Goal: Navigation & Orientation: Understand site structure

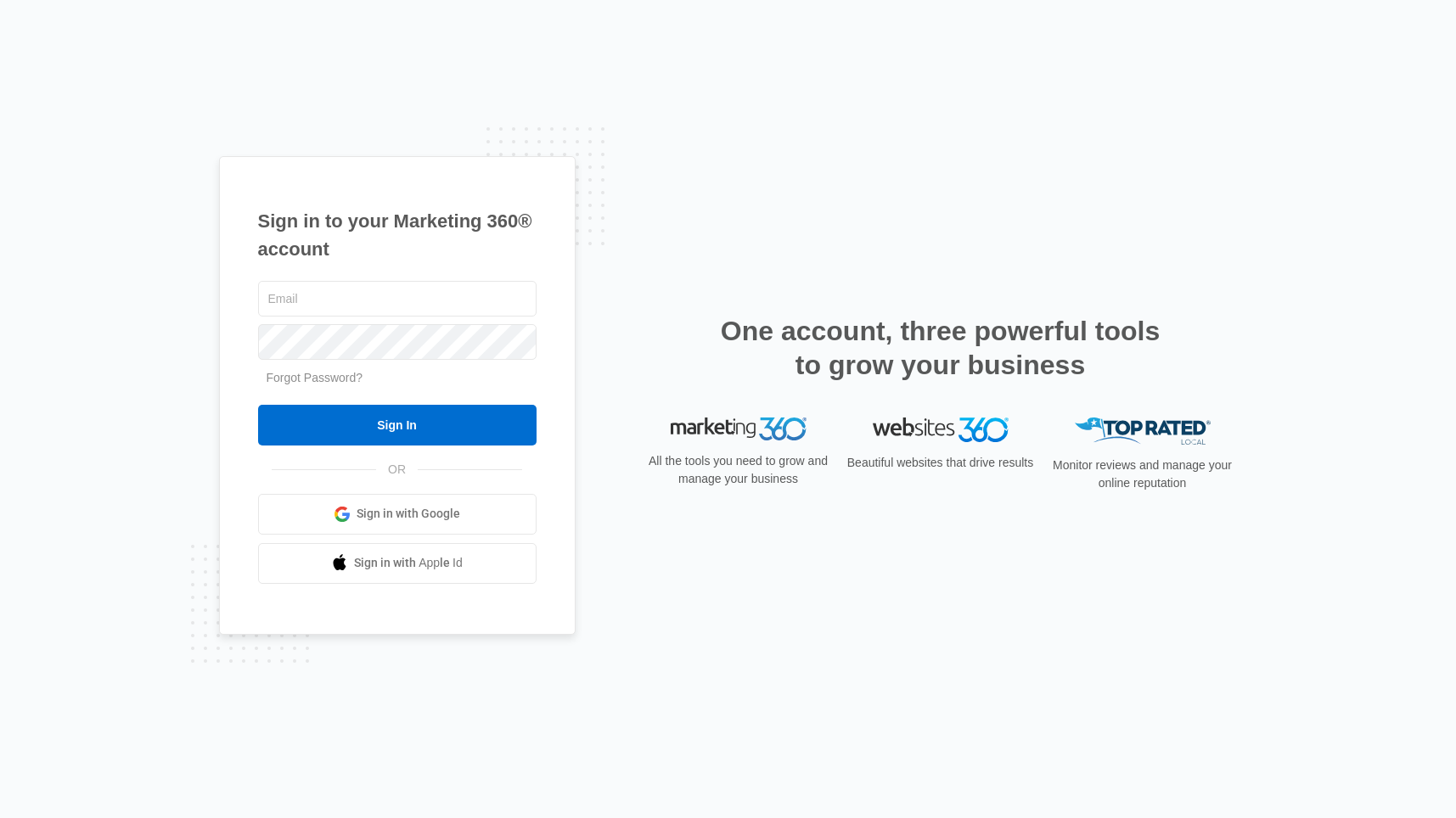
type input "[PERSON_NAME][EMAIL_ADDRESS][DOMAIN_NAME]"
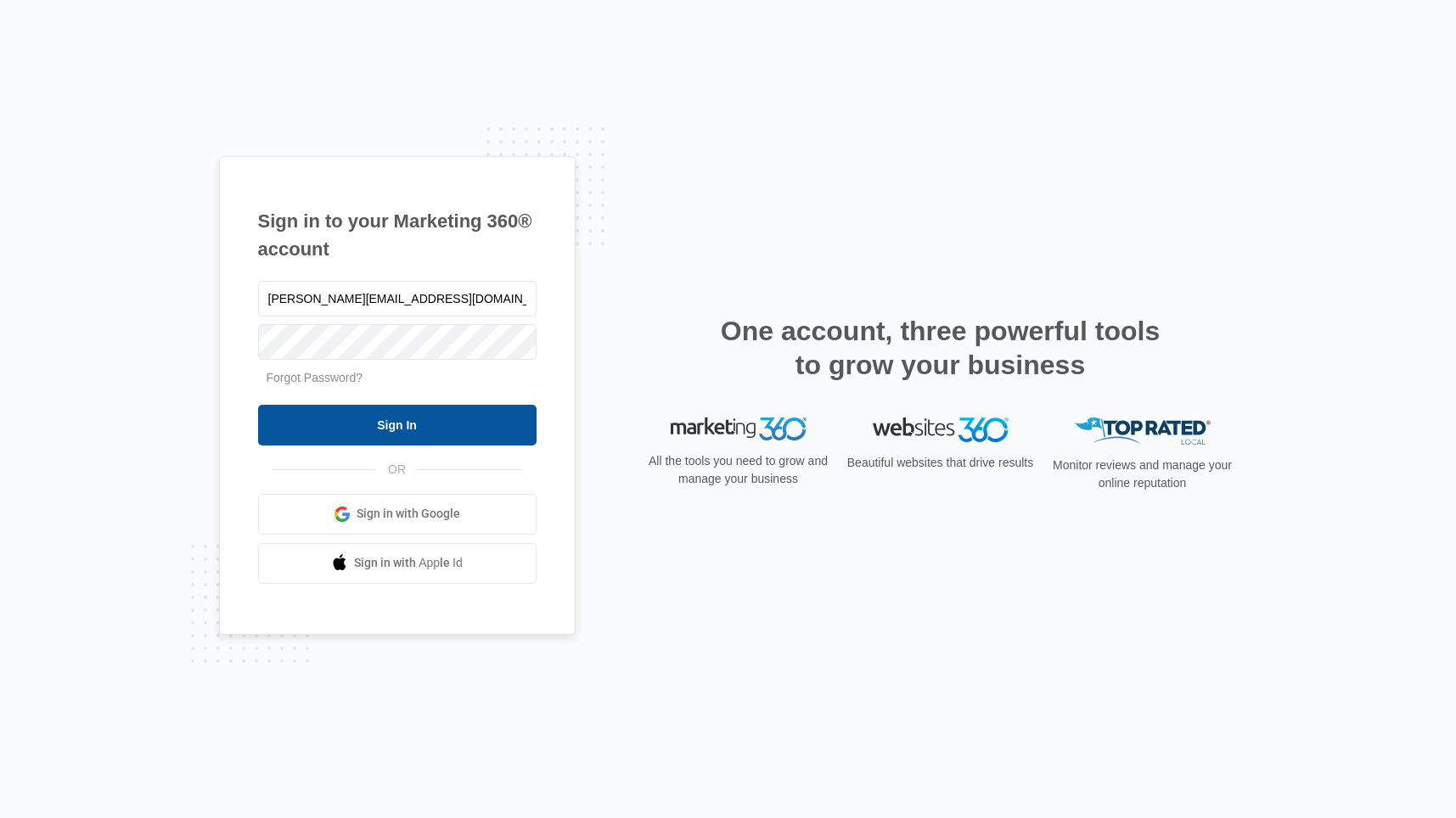
click at [392, 421] on input "Sign In" at bounding box center [397, 425] width 278 height 41
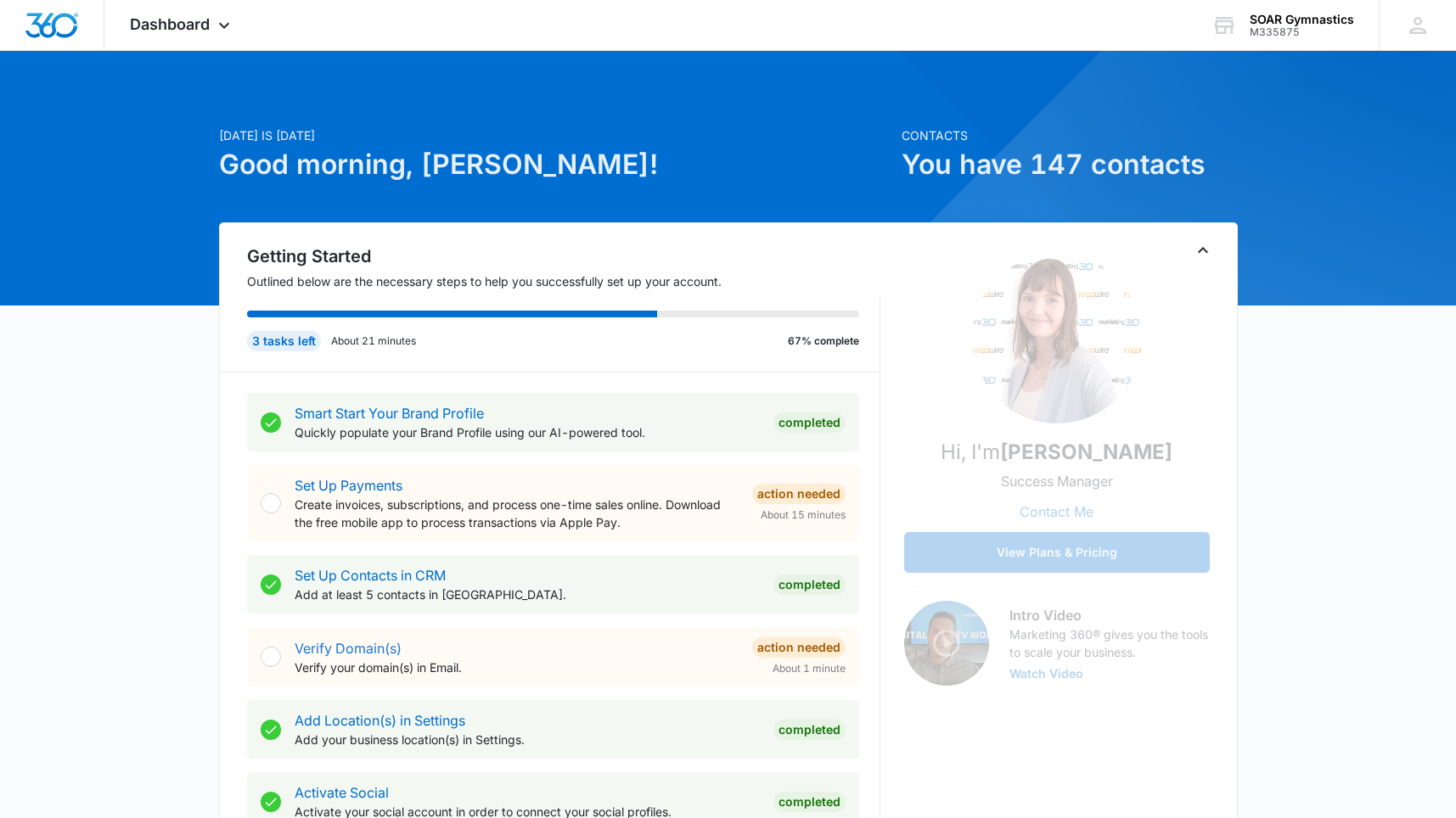
click at [296, 649] on link "Verify Domain(s)" at bounding box center [348, 649] width 107 height 17
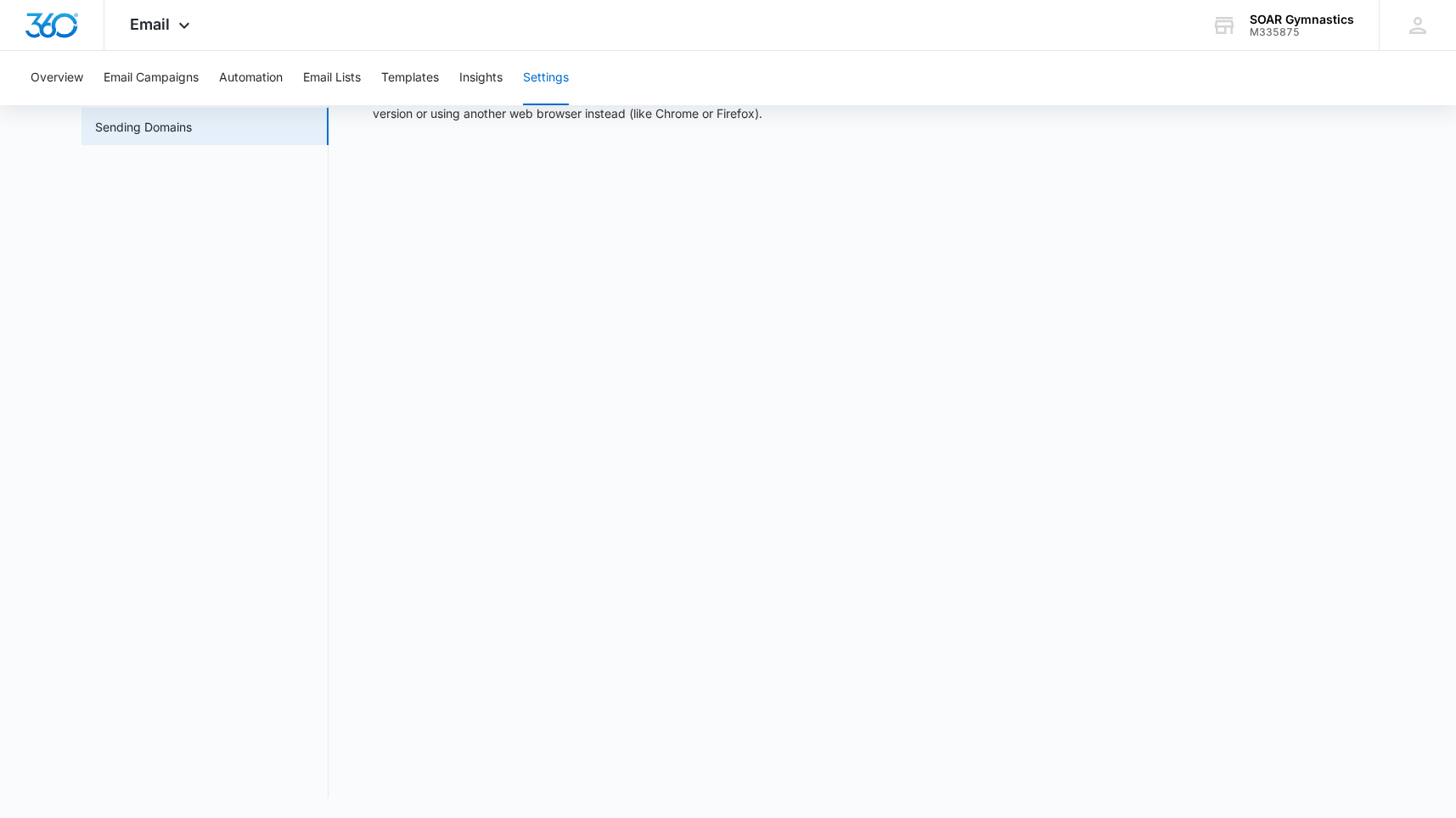
scroll to position [110, 0]
click at [1419, 32] on icon at bounding box center [1418, 26] width 17 height 17
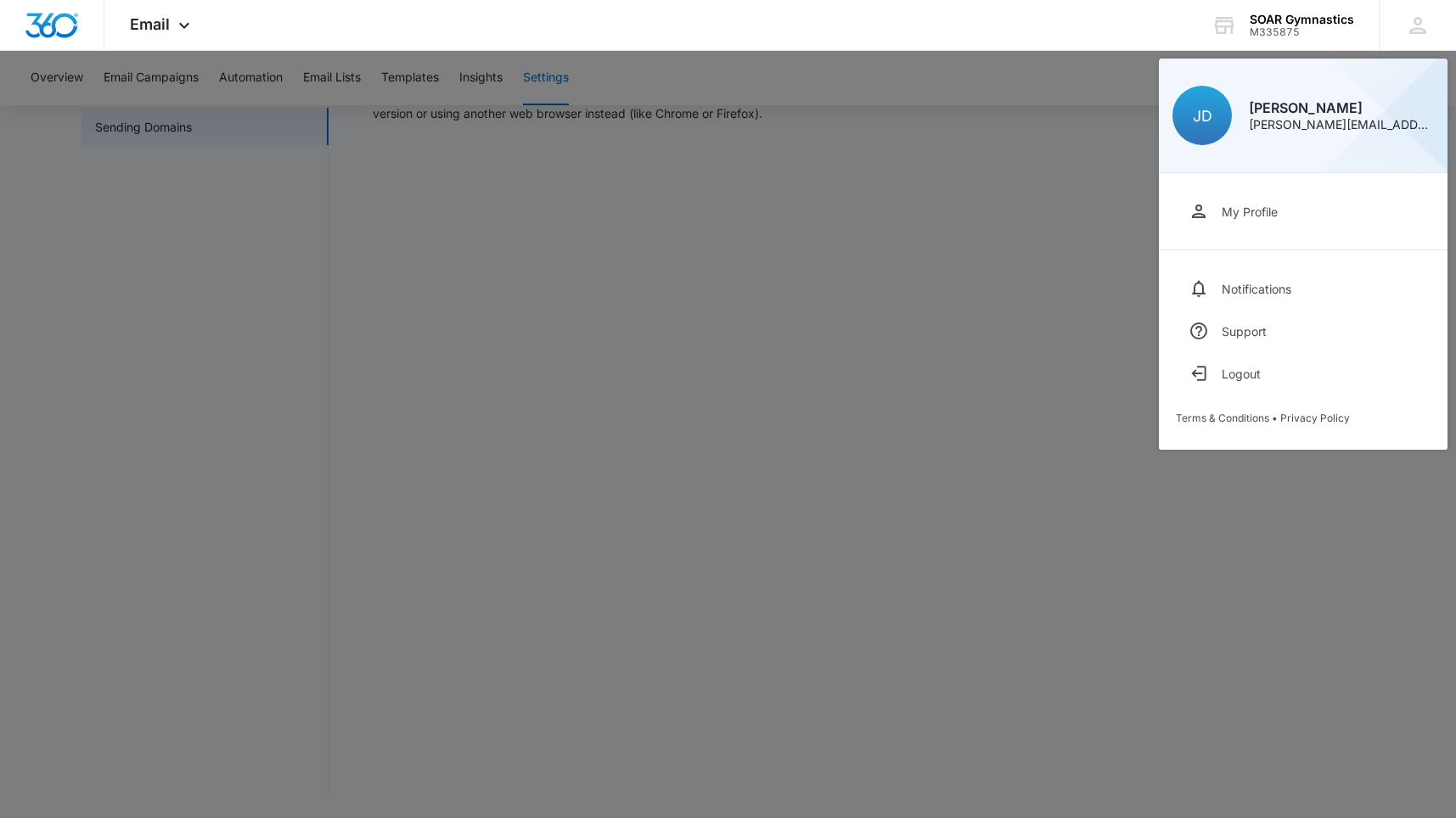
click at [9, 70] on div at bounding box center [728, 409] width 1456 height 818
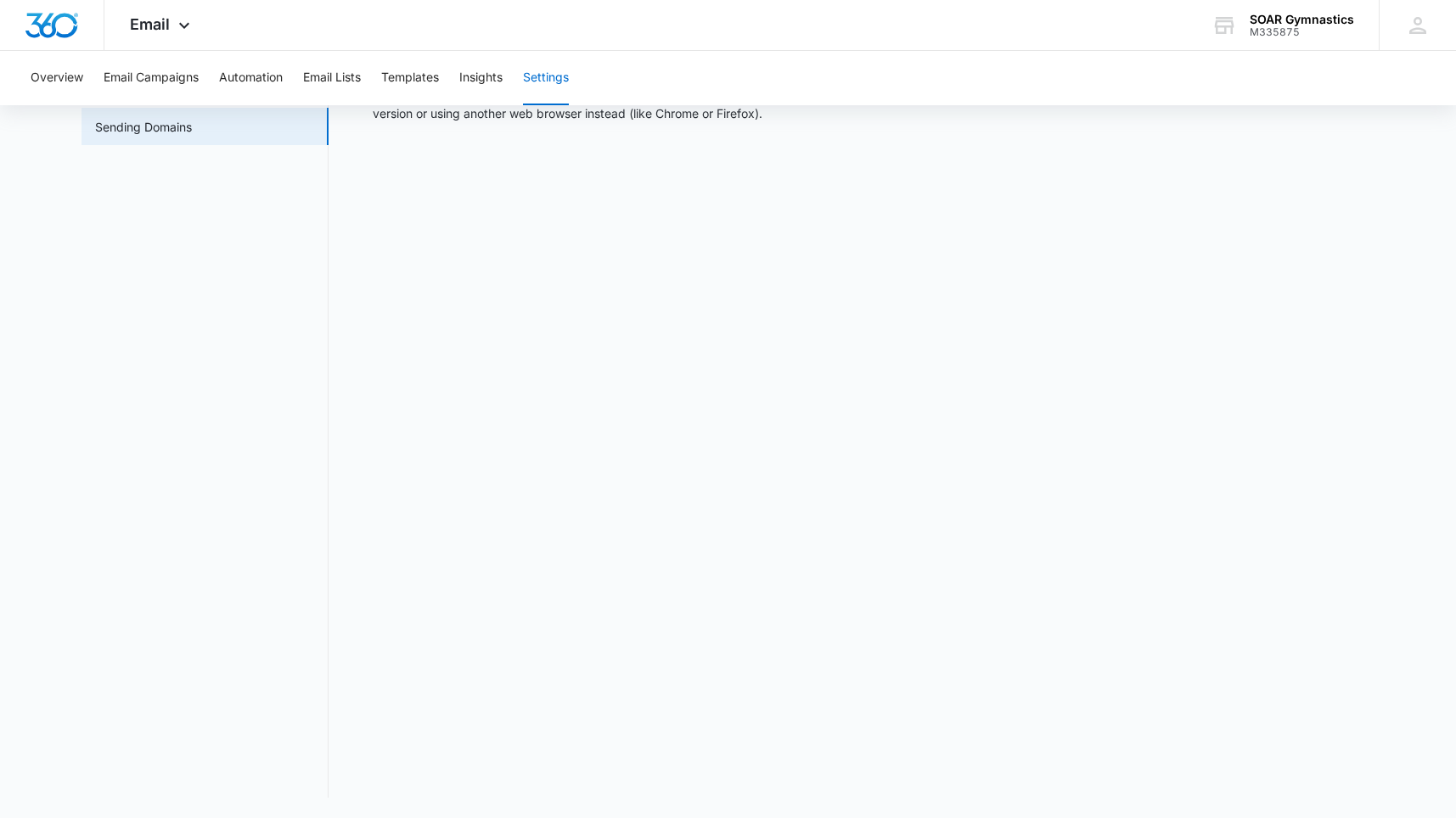
click at [27, 69] on div "Overview Email Campaigns Automation Email Lists Templates Insights Settings" at bounding box center [728, 78] width 1415 height 54
click at [43, 68] on button "Overview" at bounding box center [56, 78] width 52 height 54
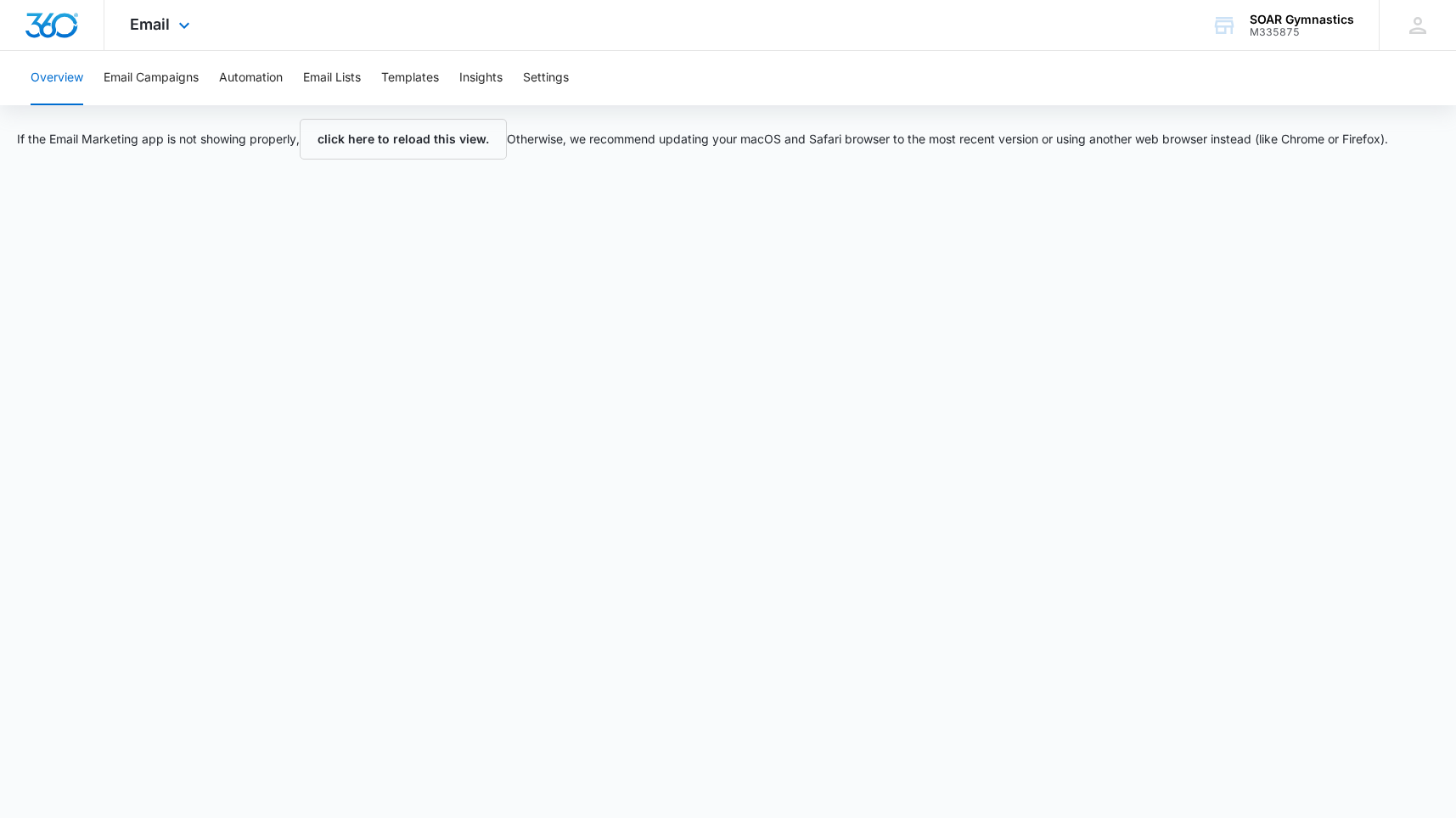
click at [72, 32] on img "Dashboard" at bounding box center [51, 26] width 54 height 26
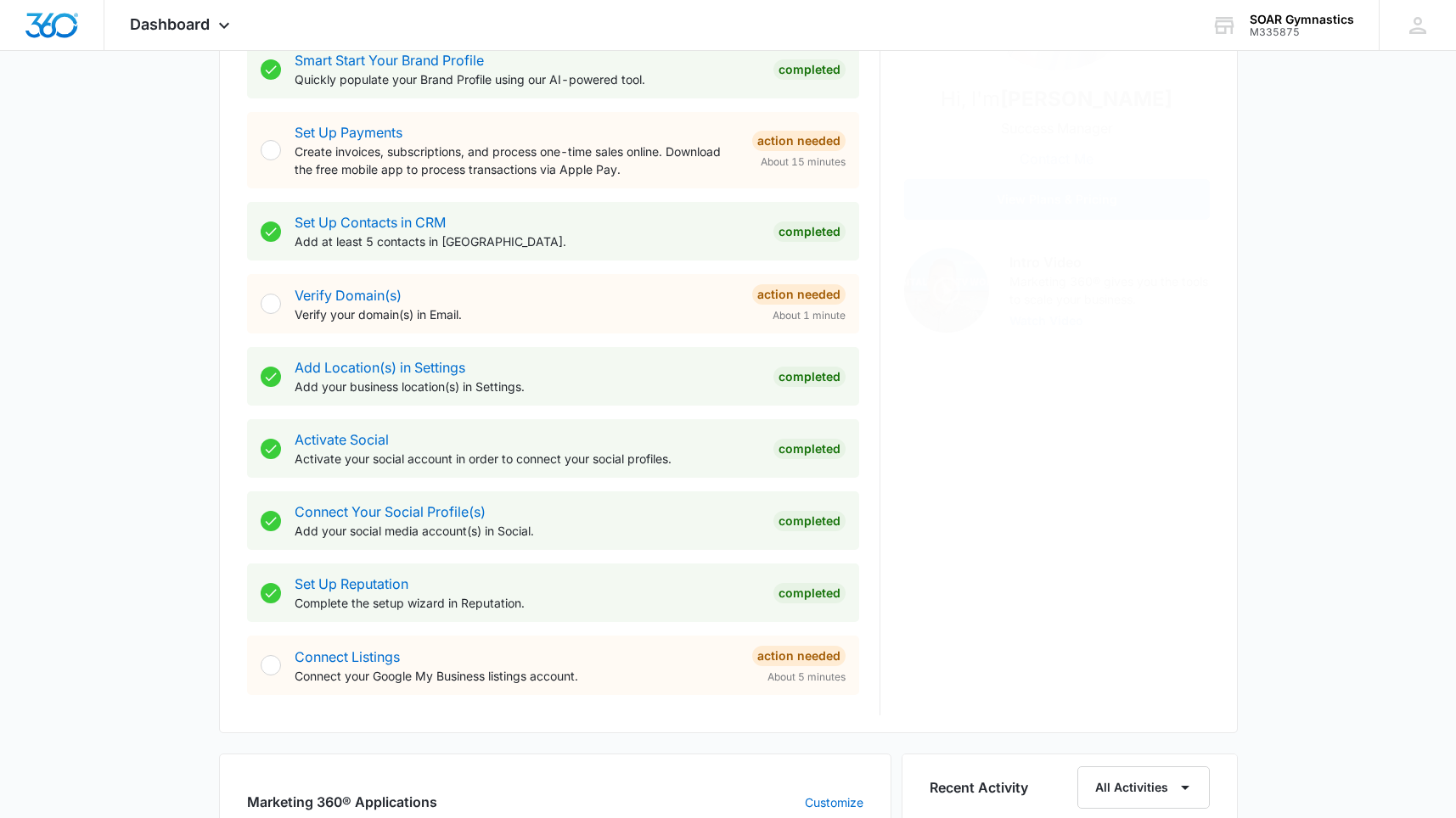
scroll to position [356, 0]
drag, startPoint x: 476, startPoint y: 511, endPoint x: 486, endPoint y: 512, distance: 10.0
click at [475, 511] on link "Connect Your Social Profile(s)" at bounding box center [389, 509] width 191 height 17
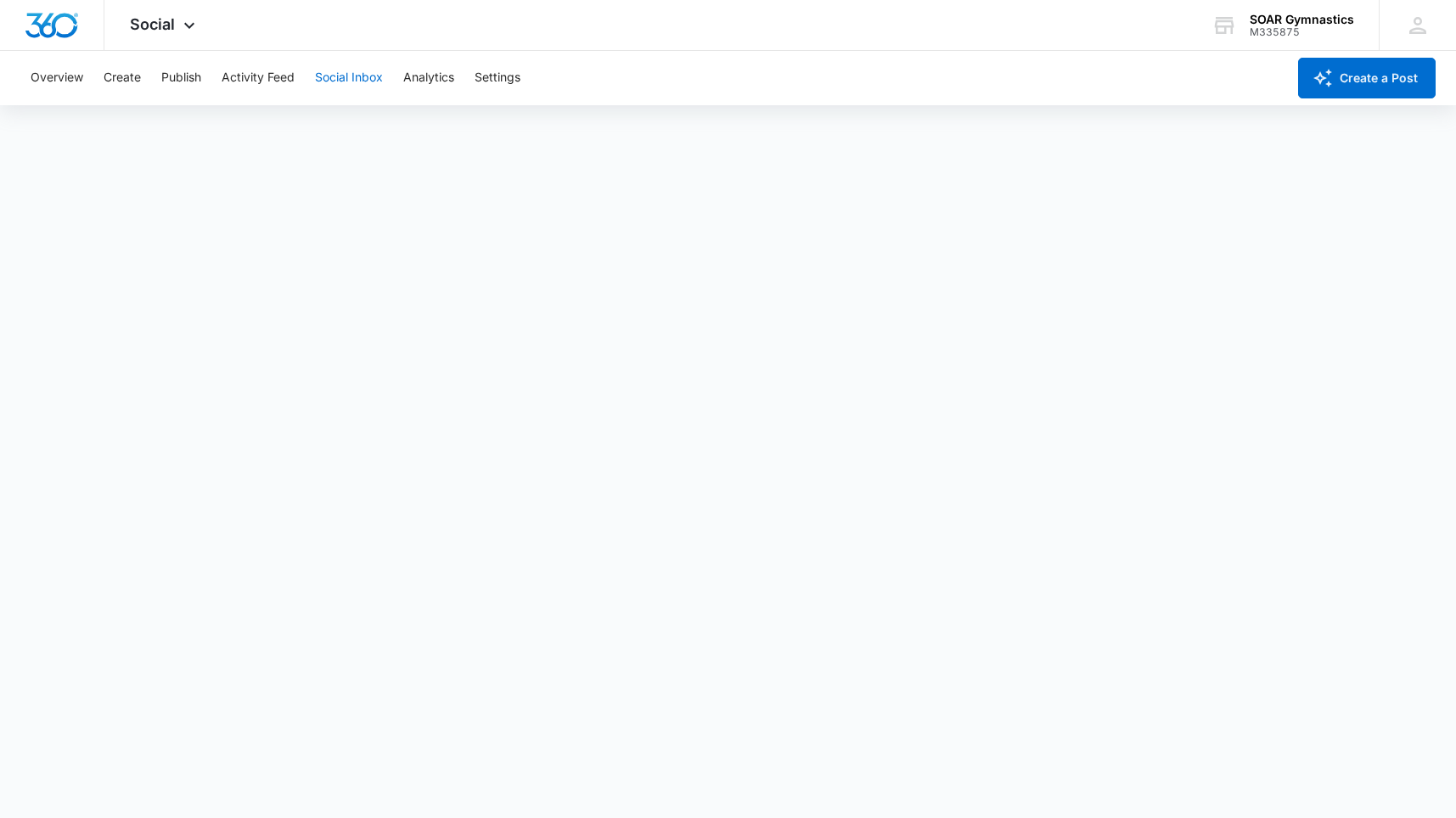
drag, startPoint x: 57, startPoint y: 69, endPoint x: 342, endPoint y: 54, distance: 285.4
click at [57, 69] on button "Overview" at bounding box center [56, 78] width 52 height 54
